Goal: Task Accomplishment & Management: Manage account settings

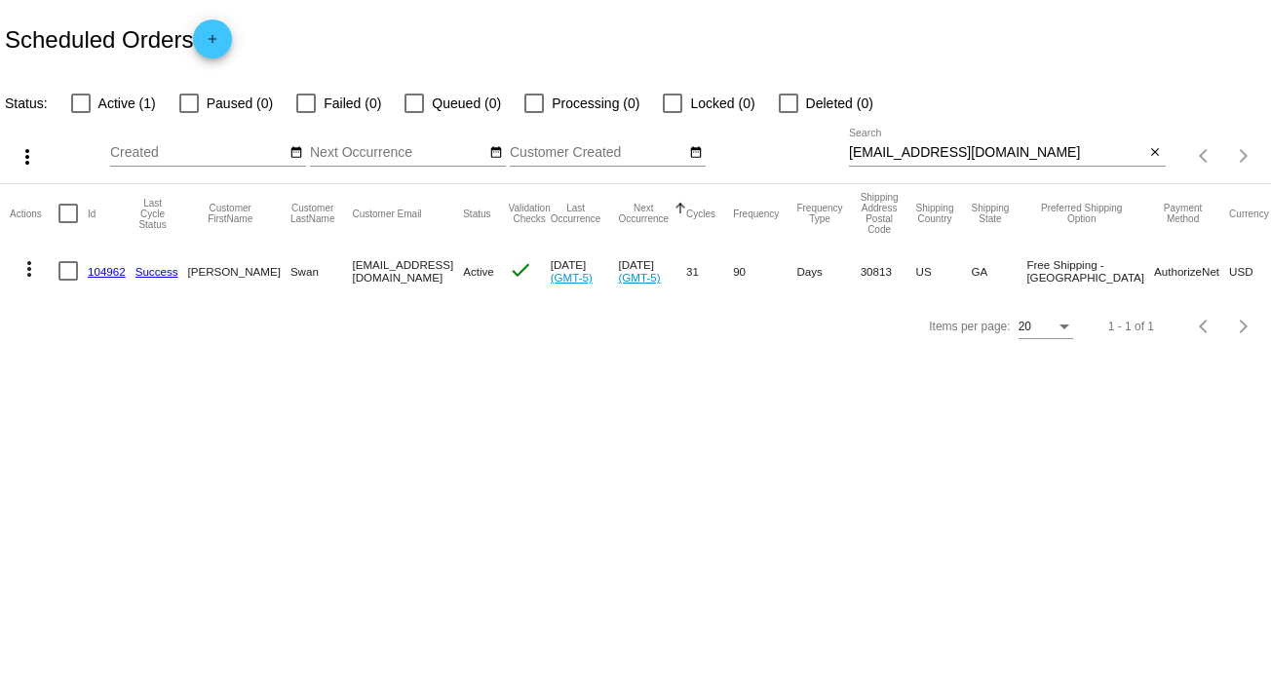
click at [994, 153] on input "[EMAIL_ADDRESS][DOMAIN_NAME]" at bounding box center [997, 153] width 296 height 16
type input "s"
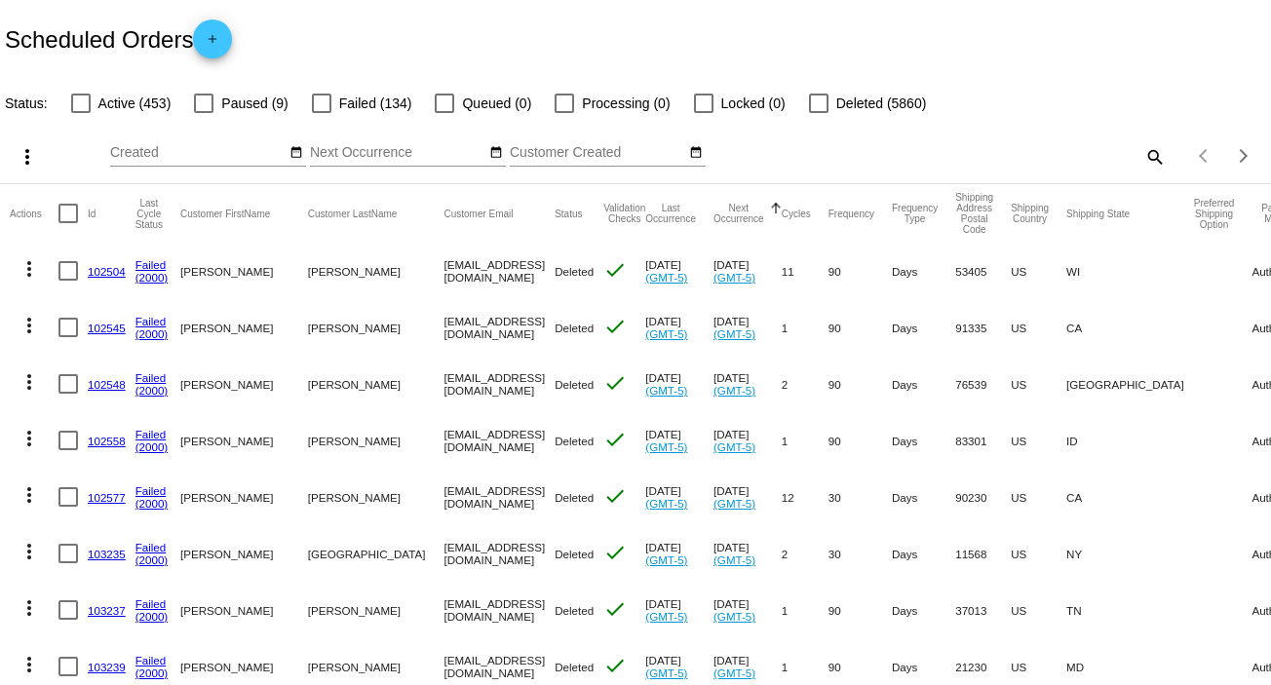
click at [1142, 152] on mat-icon "search" at bounding box center [1153, 156] width 23 height 30
click at [1137, 152] on input "Search" at bounding box center [1007, 153] width 317 height 16
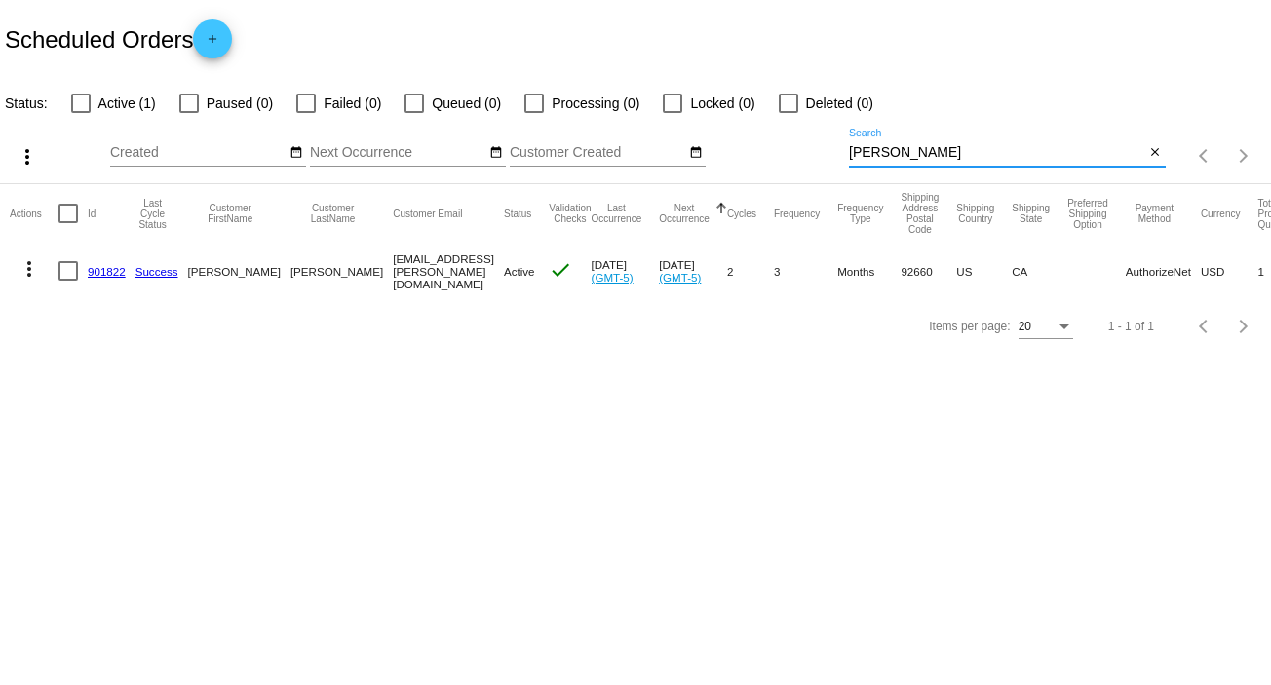
type input "[PERSON_NAME]"
click at [29, 272] on mat-icon "more_vert" at bounding box center [29, 268] width 23 height 23
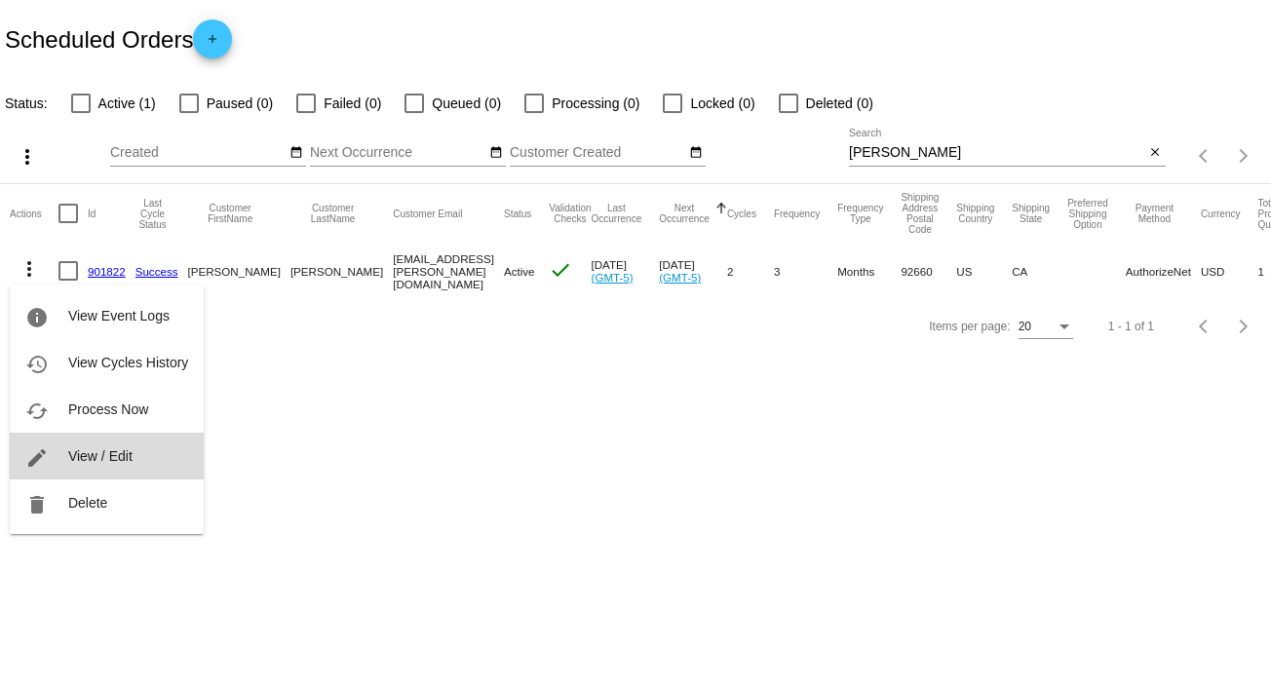
click at [118, 462] on span "View / Edit" at bounding box center [100, 456] width 64 height 16
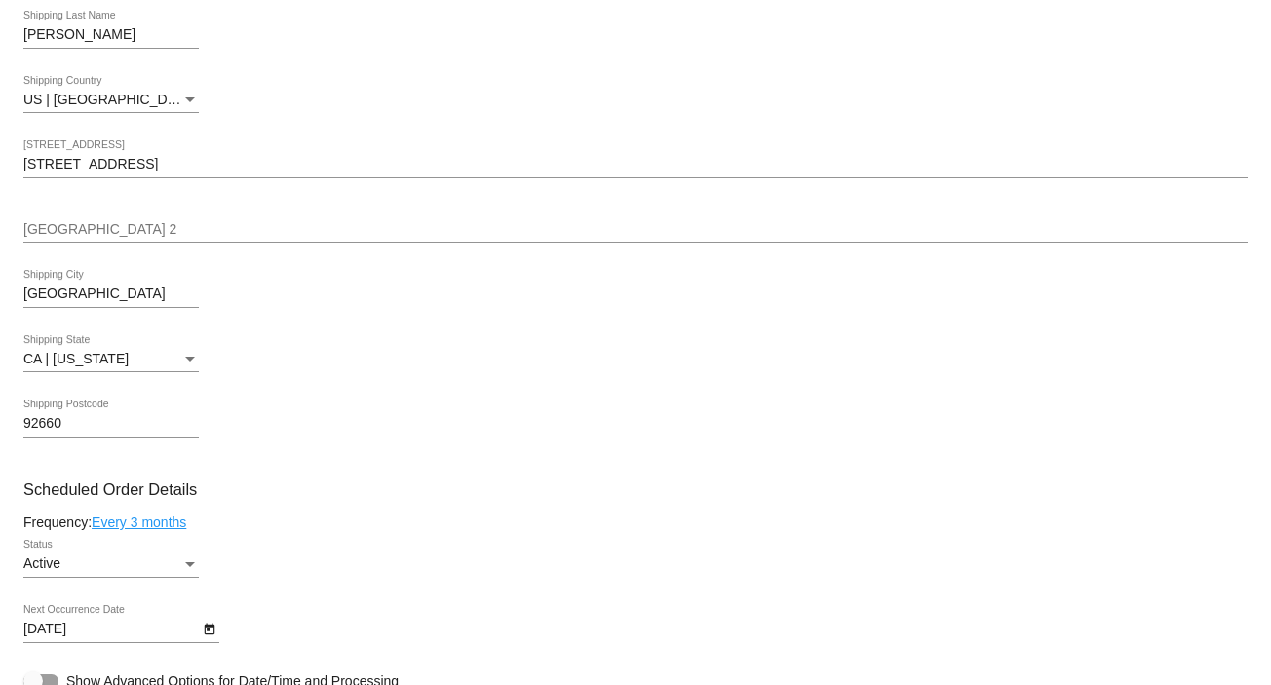
scroll to position [702, 0]
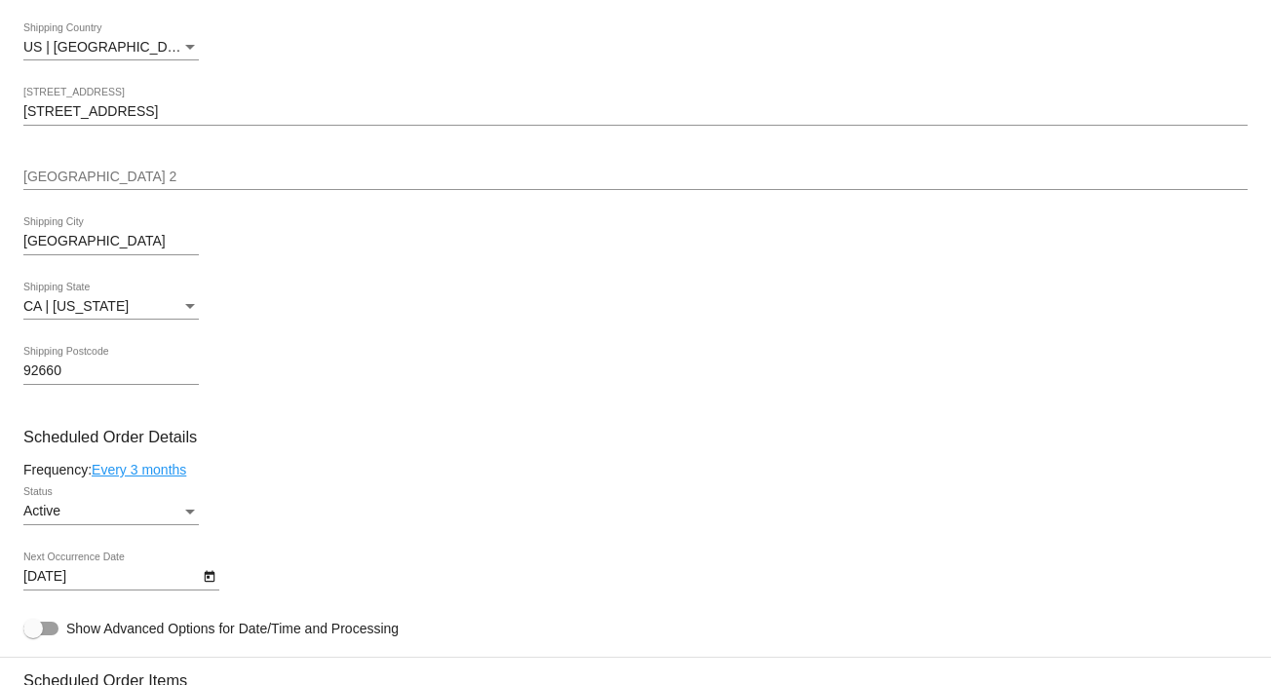
click at [179, 502] on div "Active Status" at bounding box center [110, 506] width 175 height 38
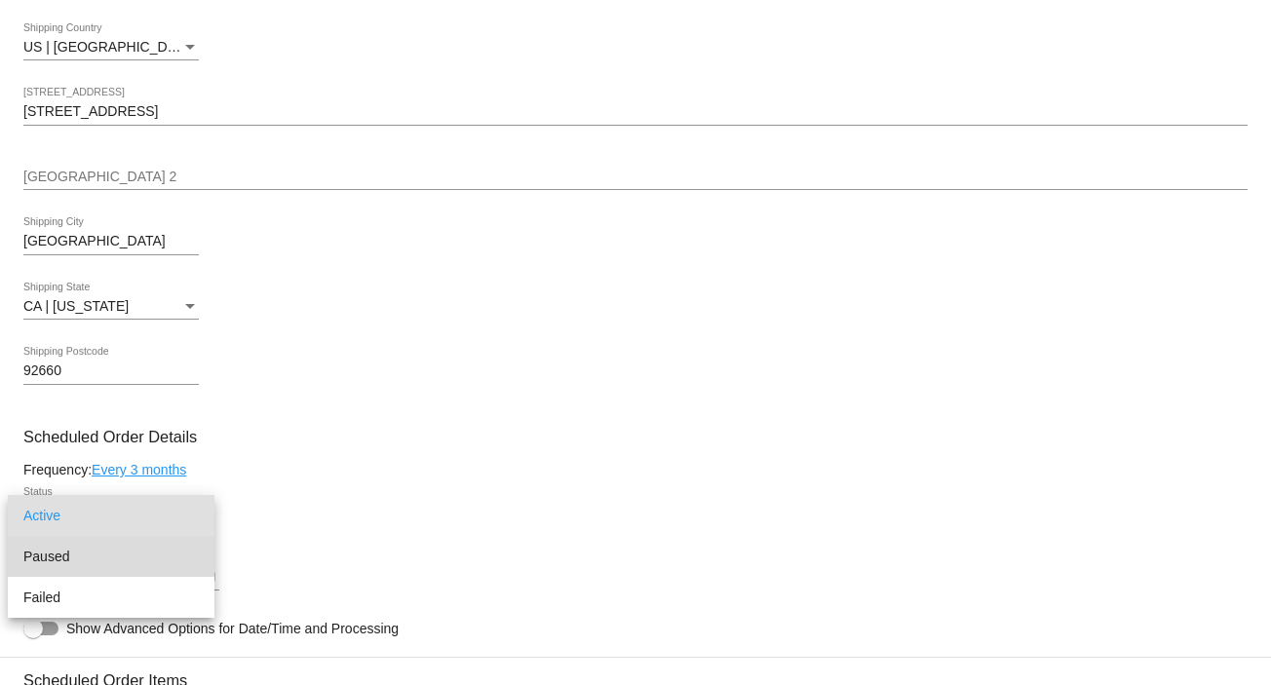
click at [175, 547] on span "Paused" at bounding box center [110, 556] width 175 height 41
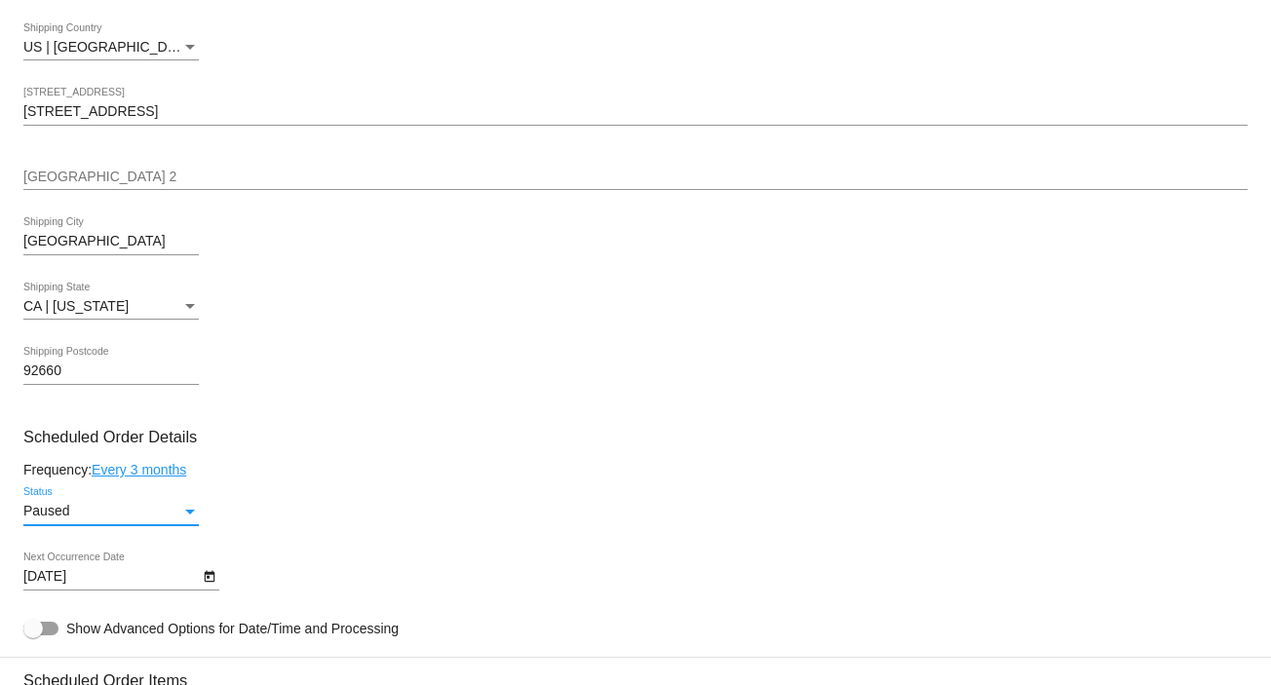
click at [205, 577] on icon "Open calendar" at bounding box center [209, 577] width 11 height 12
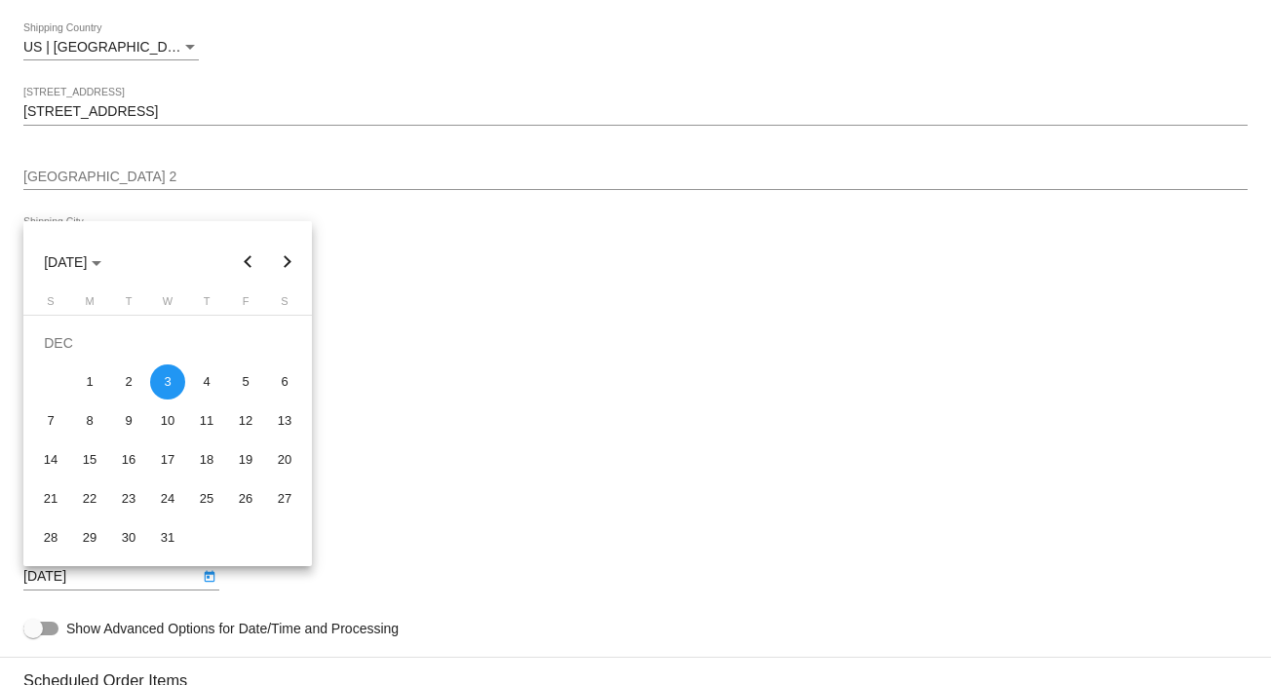
drag, startPoint x: 1263, startPoint y: 379, endPoint x: 1281, endPoint y: 623, distance: 244.3
click at [1270, 623] on html "arrow_back Scheduled Order #901822 Paused more_vert Last Processing Cycle ID: 9…" at bounding box center [635, 342] width 1271 height 685
click at [1261, 680] on div at bounding box center [635, 342] width 1271 height 685
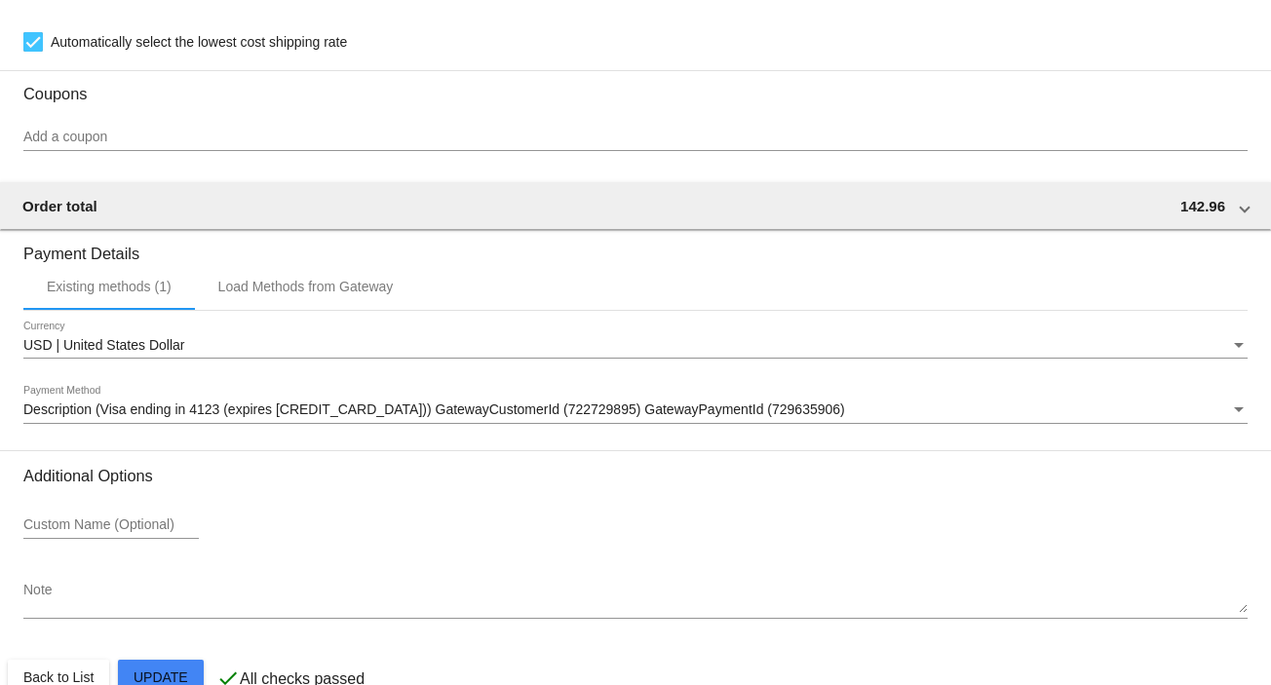
scroll to position [1683, 0]
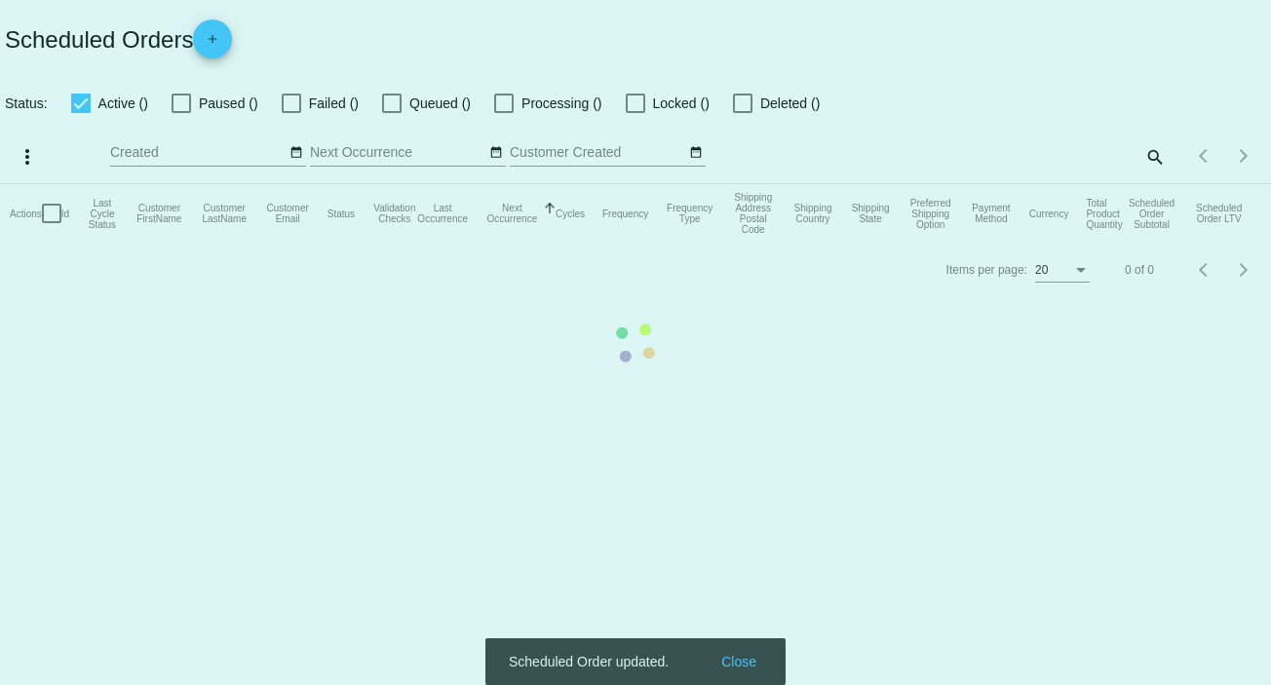
checkbox input "false"
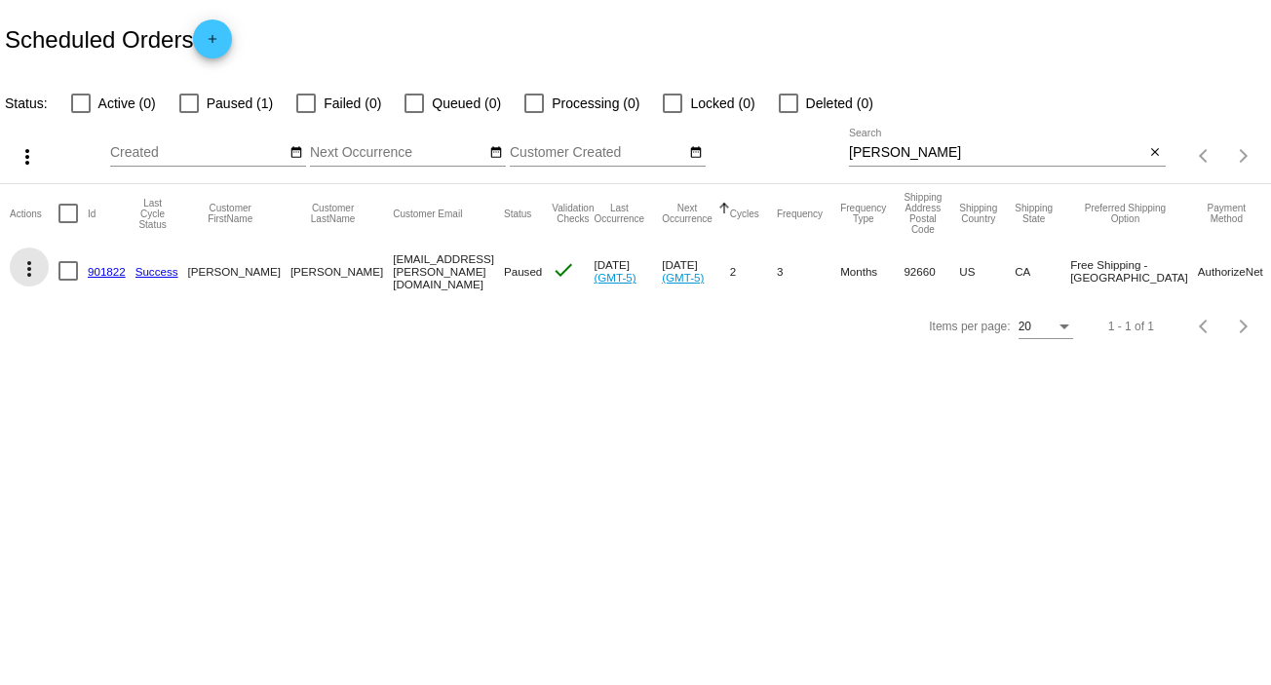
click at [28, 269] on mat-icon "more_vert" at bounding box center [29, 268] width 23 height 23
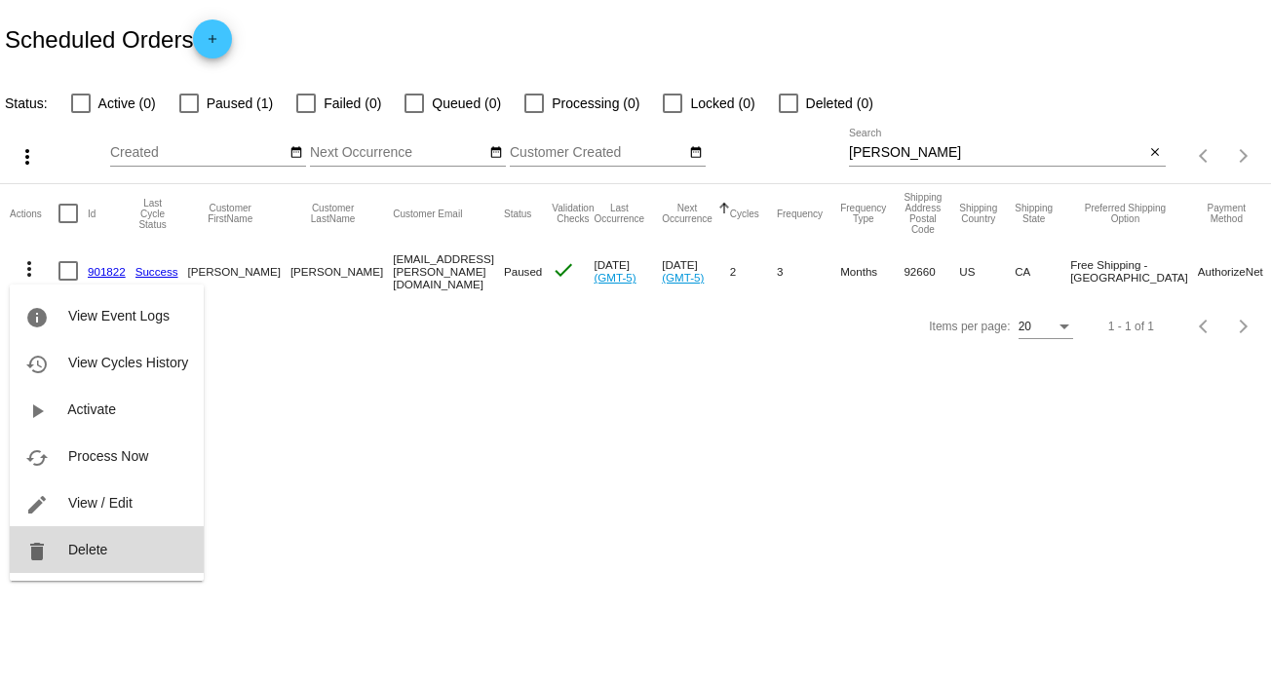
click at [117, 541] on button "delete Delete" at bounding box center [107, 549] width 194 height 47
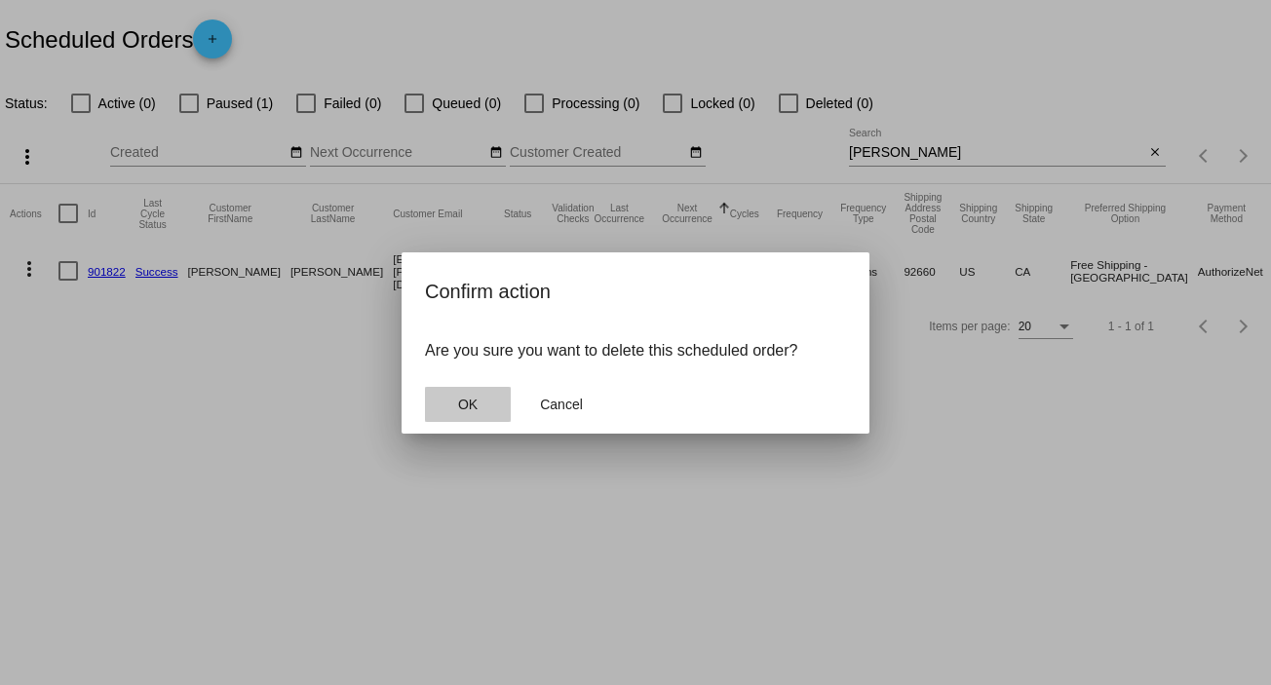
click at [472, 406] on span "OK" at bounding box center [467, 405] width 19 height 16
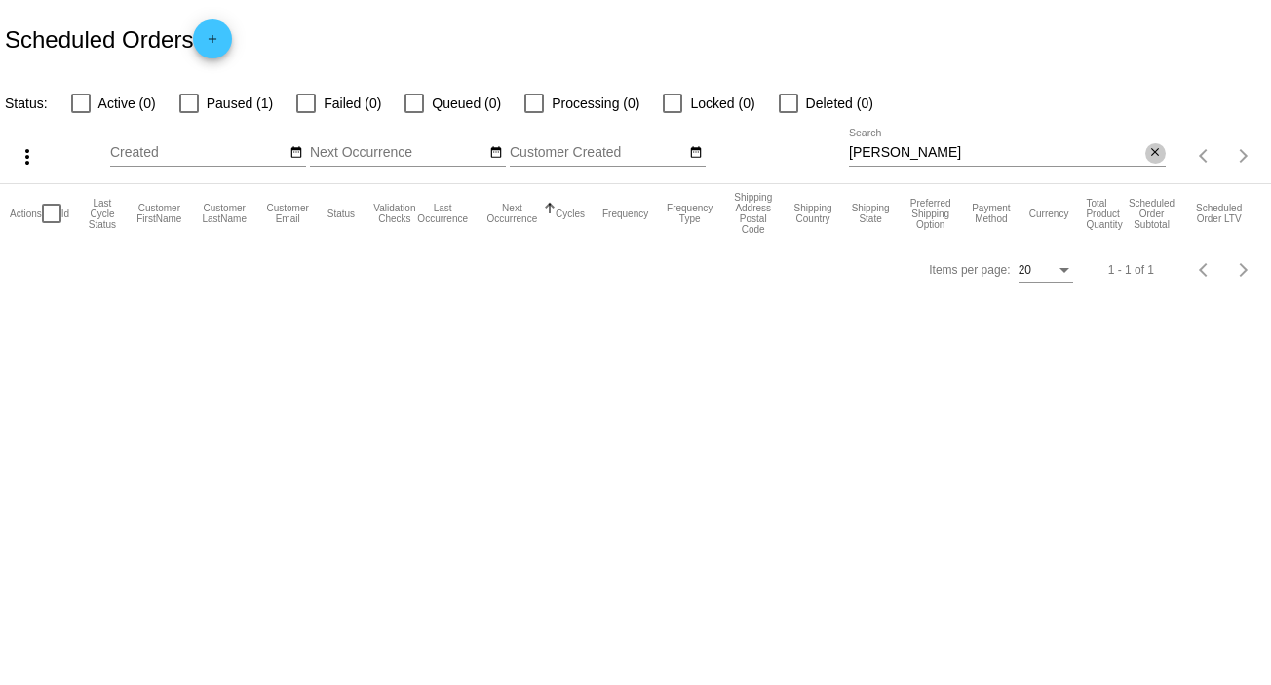
click at [1154, 157] on mat-icon "close" at bounding box center [1155, 153] width 14 height 16
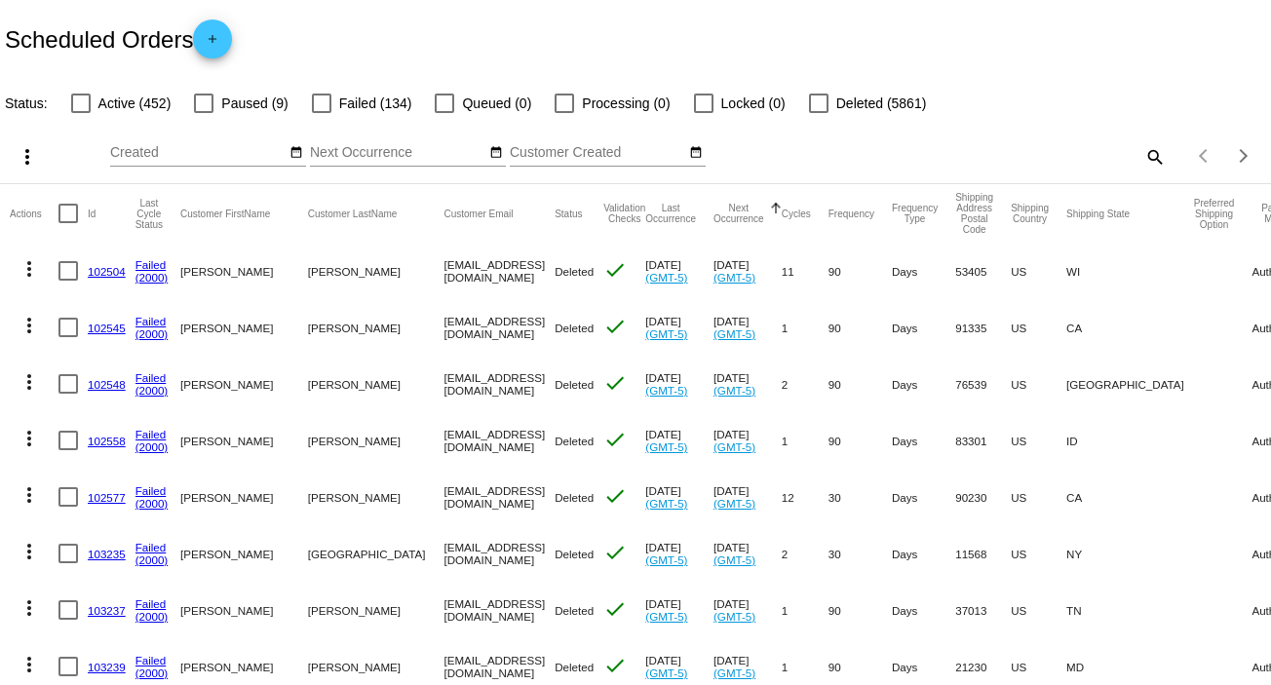
click at [1142, 153] on mat-icon "search" at bounding box center [1153, 156] width 23 height 30
click at [1138, 153] on input "Search" at bounding box center [1007, 153] width 317 height 16
paste input "[EMAIL_ADDRESS][DOMAIN_NAME]"
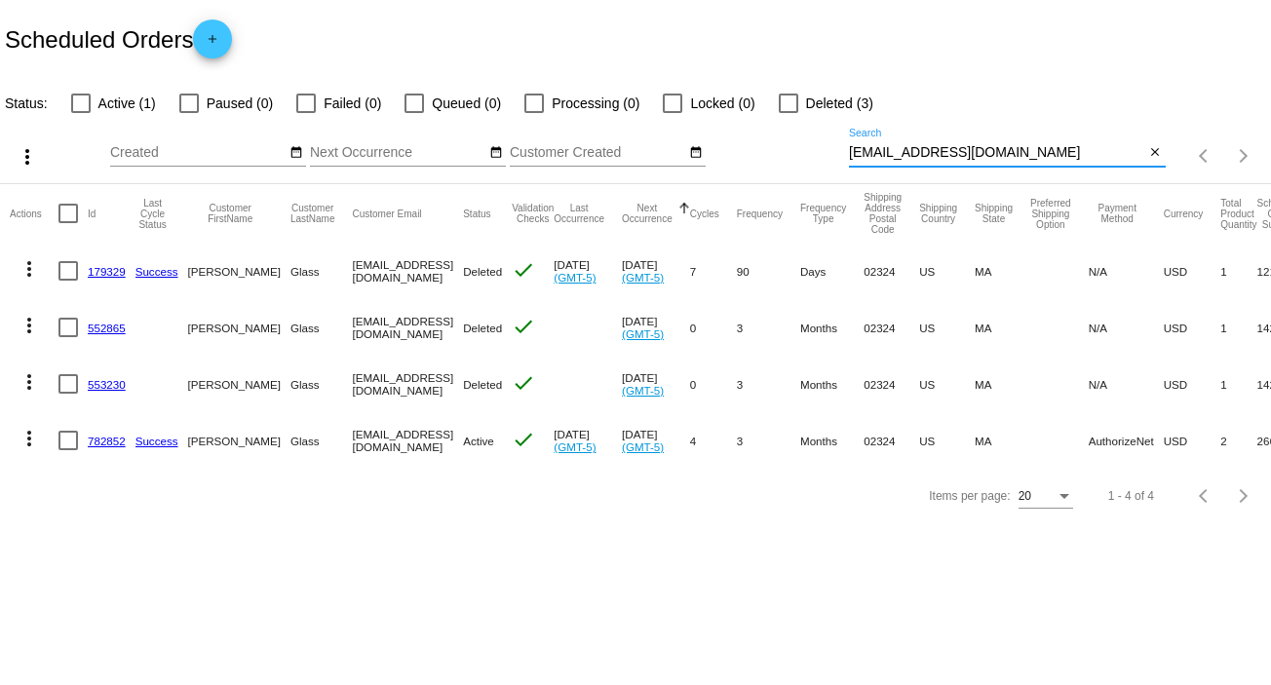
type input "[EMAIL_ADDRESS][DOMAIN_NAME]"
click at [23, 440] on mat-icon "more_vert" at bounding box center [29, 438] width 23 height 23
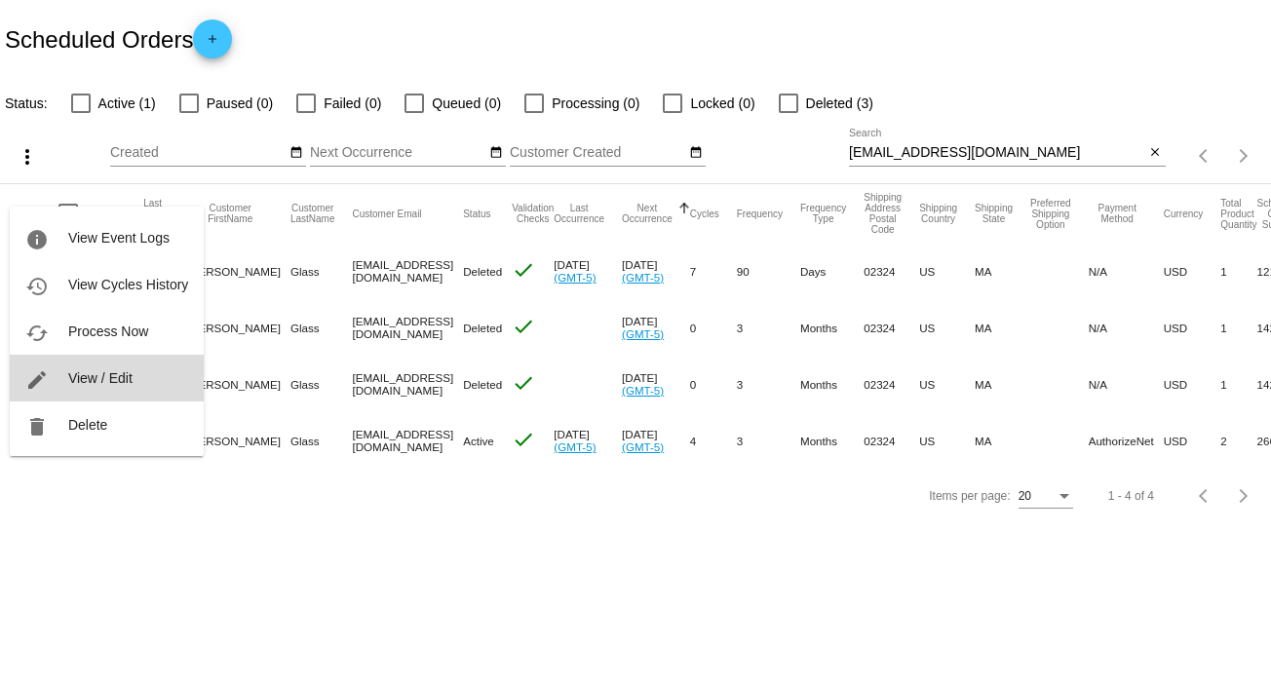
click at [117, 370] on span "View / Edit" at bounding box center [100, 378] width 64 height 16
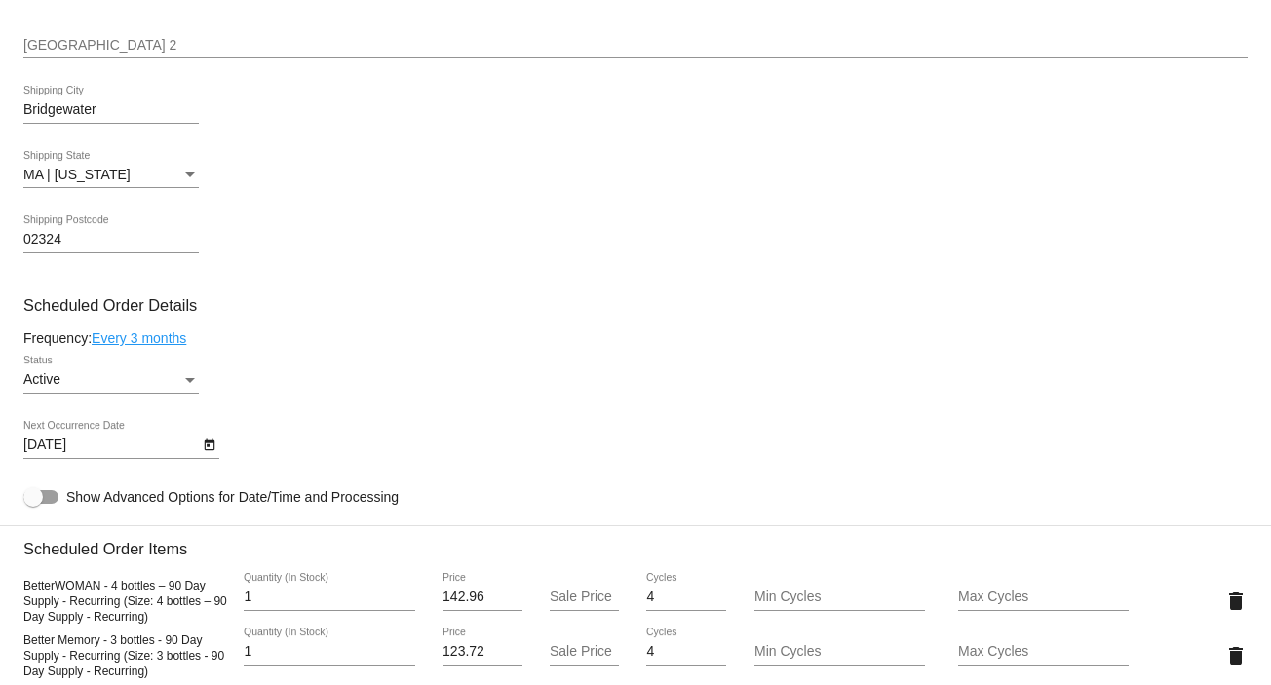
scroll to position [1029, 0]
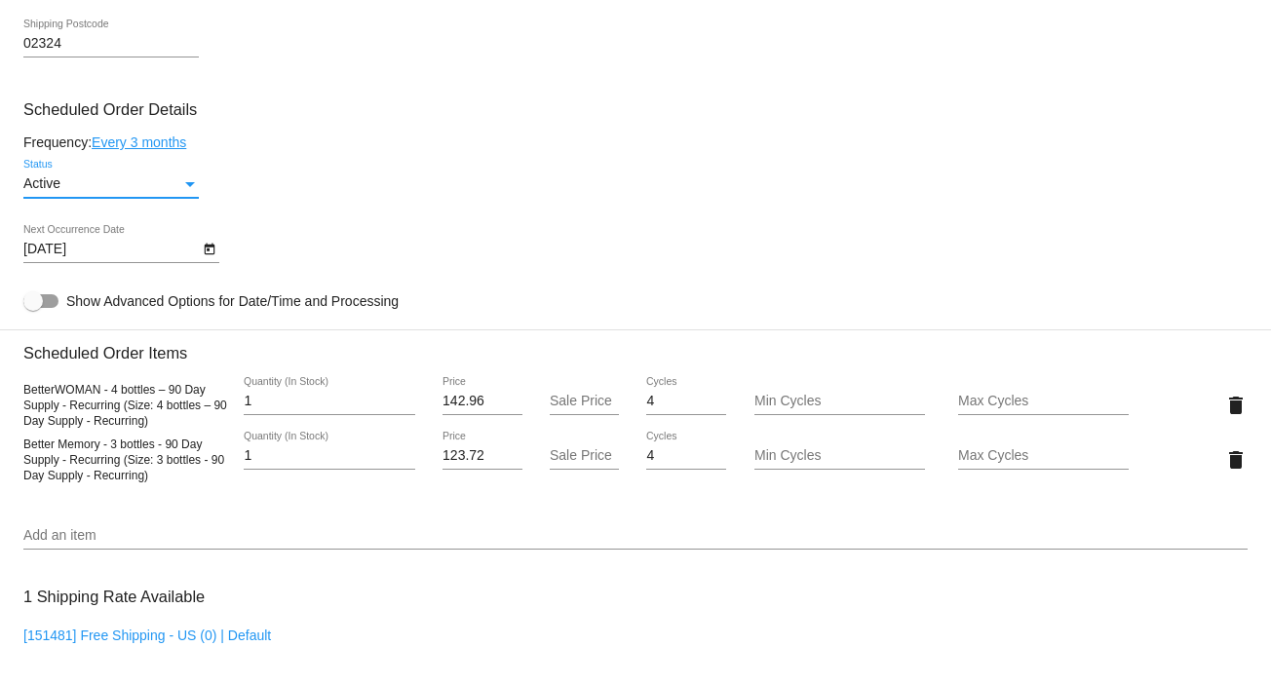
click at [183, 184] on div "Status" at bounding box center [190, 184] width 18 height 16
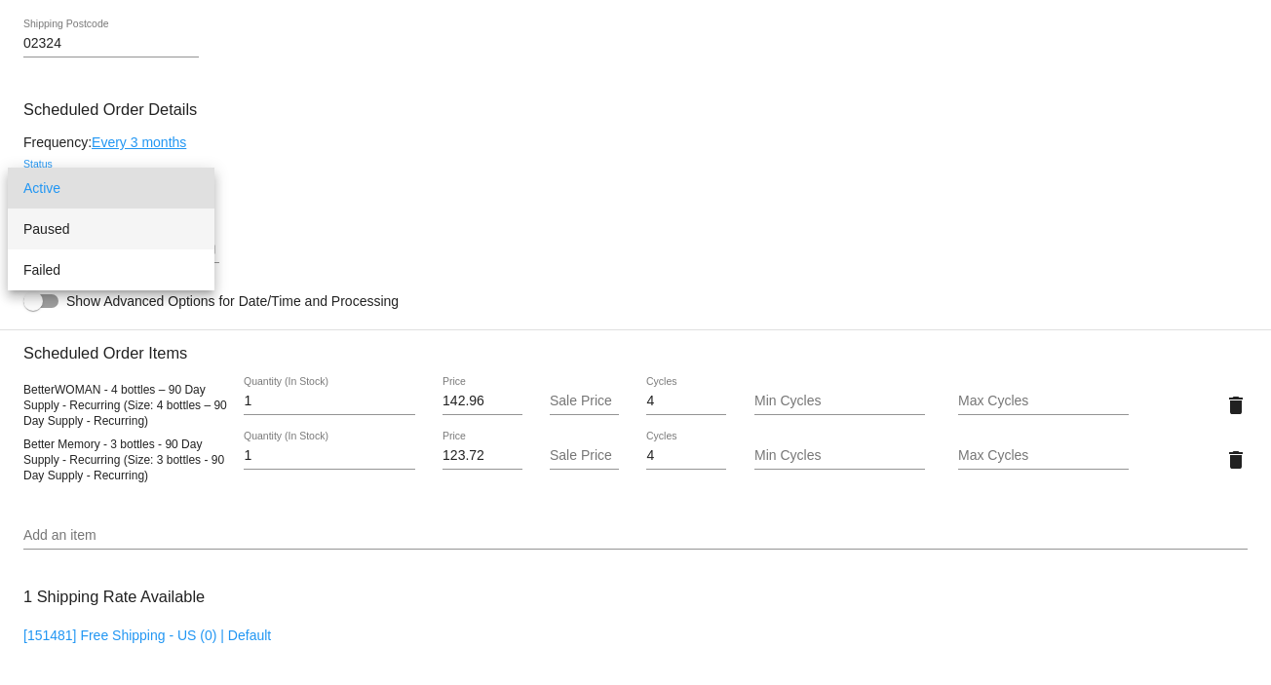
click at [183, 219] on span "Paused" at bounding box center [110, 229] width 175 height 41
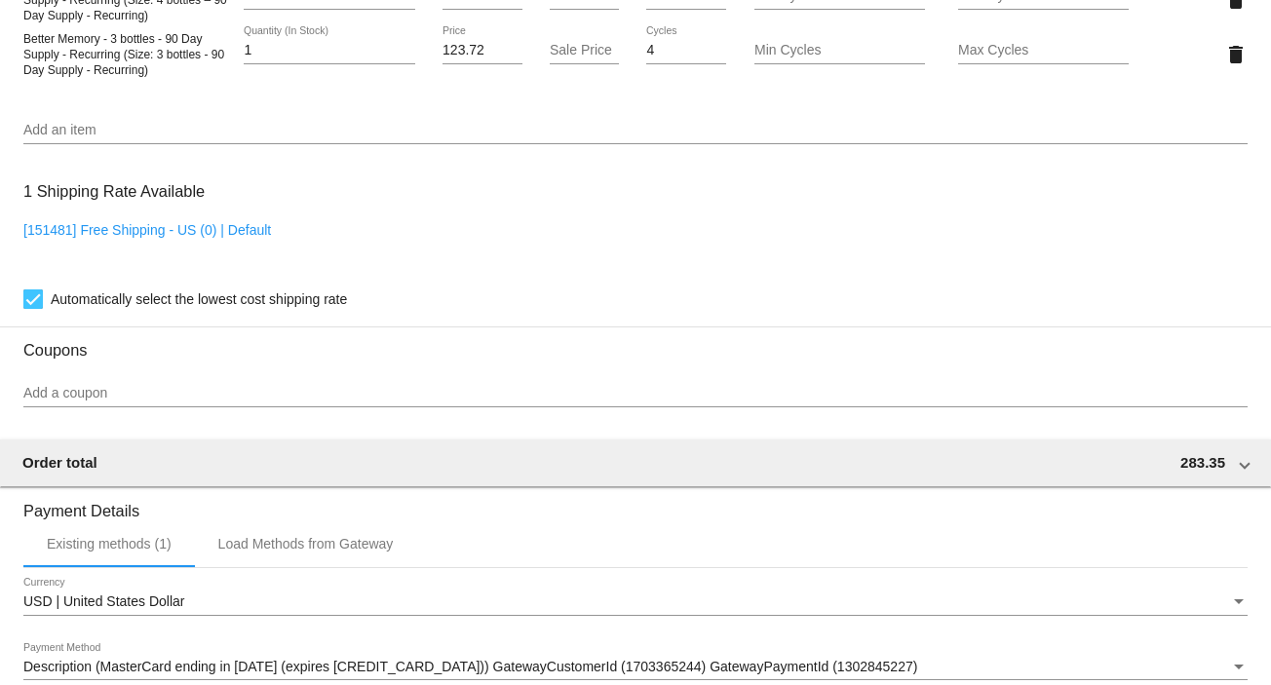
scroll to position [1739, 0]
